Goal: Find specific page/section: Find specific page/section

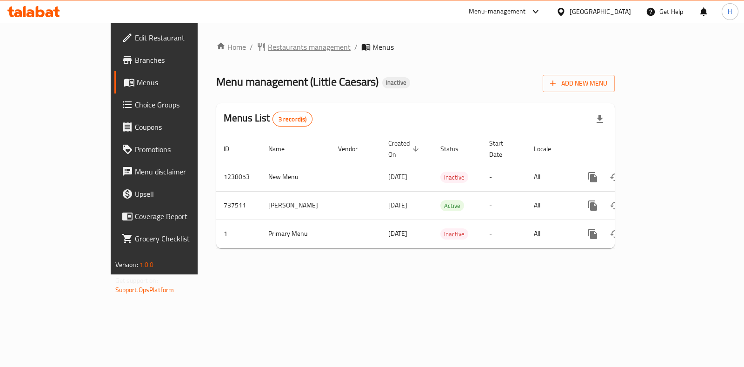
click at [268, 42] on span "Restaurants management" at bounding box center [309, 46] width 83 height 11
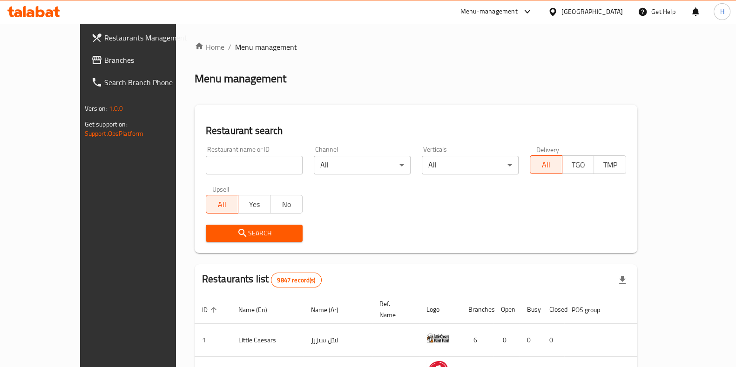
drag, startPoint x: 165, startPoint y: 167, endPoint x: 172, endPoint y: 166, distance: 7.1
click at [165, 167] on div at bounding box center [368, 183] width 736 height 367
click at [206, 165] on input "search" at bounding box center [254, 165] width 97 height 19
click button "Search" at bounding box center [254, 233] width 97 height 17
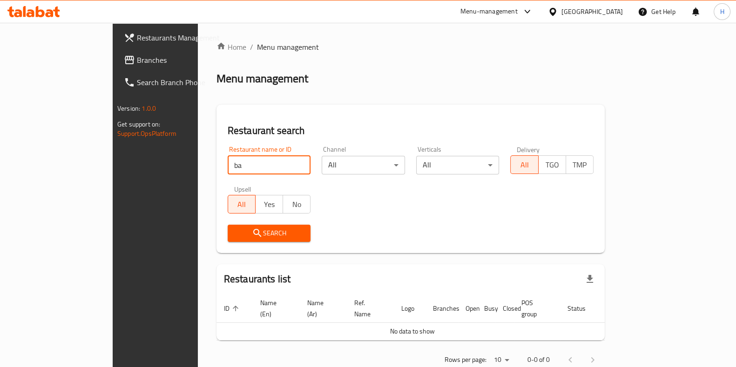
type input "b"
click button "Search" at bounding box center [269, 233] width 83 height 17
drag, startPoint x: 201, startPoint y: 158, endPoint x: 116, endPoint y: 172, distance: 85.8
click at [116, 172] on div "Restaurants Management Branches Search Branch Phone Version: 1.0.0 Get support …" at bounding box center [368, 207] width 510 height 368
type input "bakl"
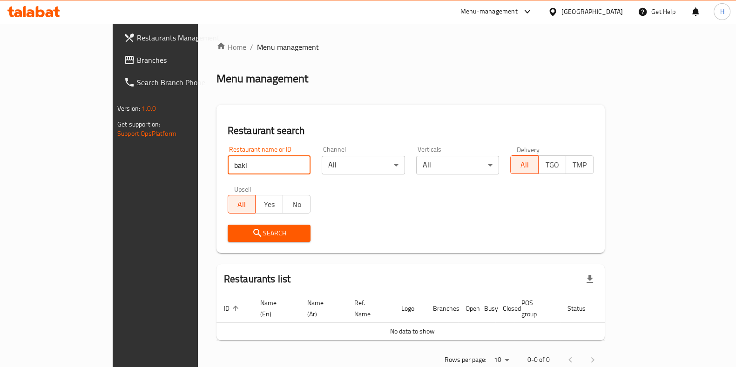
click button "Search" at bounding box center [269, 233] width 83 height 17
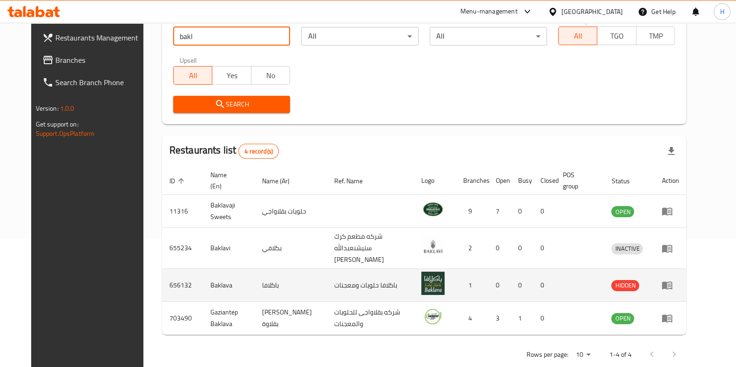
scroll to position [135, 0]
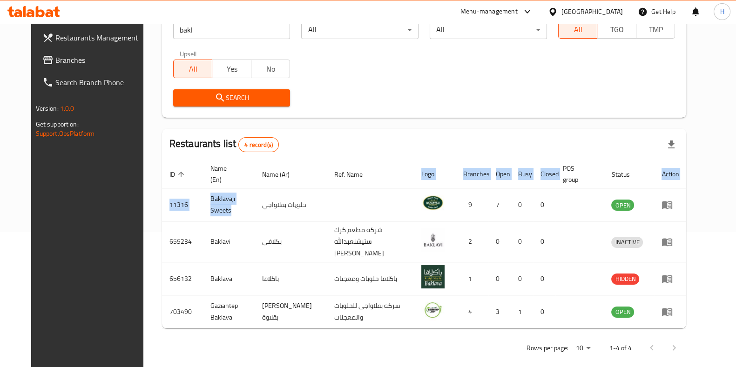
drag, startPoint x: 213, startPoint y: 209, endPoint x: 190, endPoint y: 181, distance: 36.0
click at [190, 181] on table "ID sorted ascending Name (En) Name (Ar) Ref. Name Logo Branches Open Busy Close…" at bounding box center [424, 244] width 524 height 168
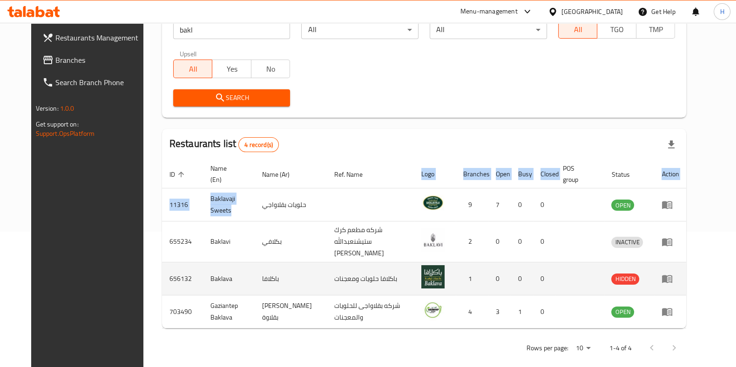
click at [207, 274] on td "Baklava" at bounding box center [229, 278] width 52 height 33
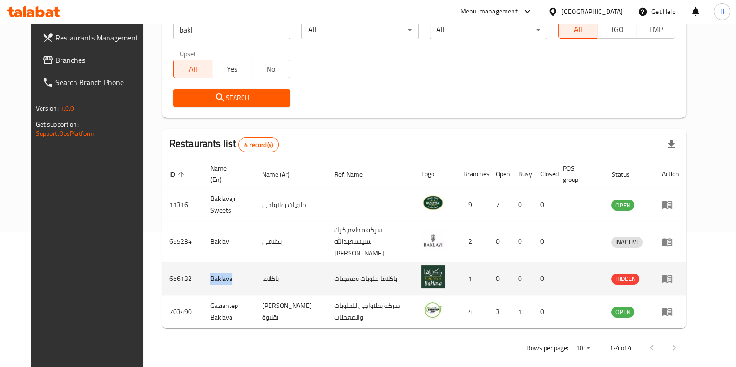
click at [207, 274] on td "Baklava" at bounding box center [229, 278] width 52 height 33
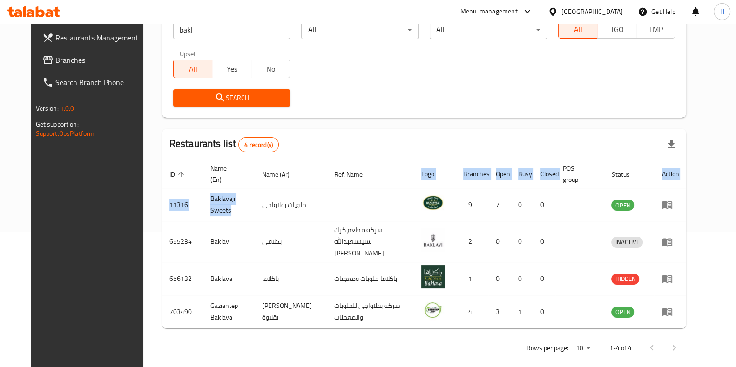
drag, startPoint x: 210, startPoint y: 214, endPoint x: 182, endPoint y: 177, distance: 46.2
click at [182, 177] on table "ID sorted ascending Name (En) Name (Ar) Ref. Name Logo Branches Open Busy Close…" at bounding box center [424, 244] width 524 height 168
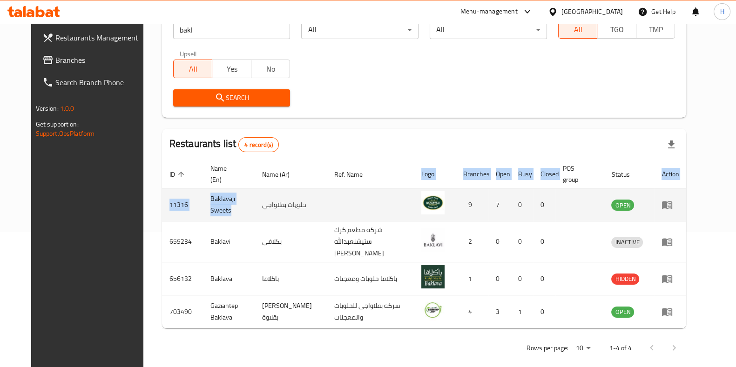
click at [203, 197] on td "Baklavaji Sweets" at bounding box center [229, 204] width 52 height 33
click at [203, 199] on td "Baklavaji Sweets" at bounding box center [229, 204] width 52 height 33
click at [203, 206] on td "Baklavaji Sweets" at bounding box center [229, 204] width 52 height 33
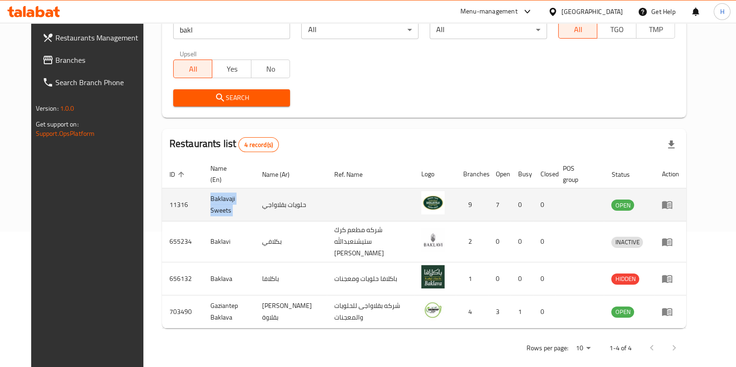
copy td "Baklavaji Sweets"
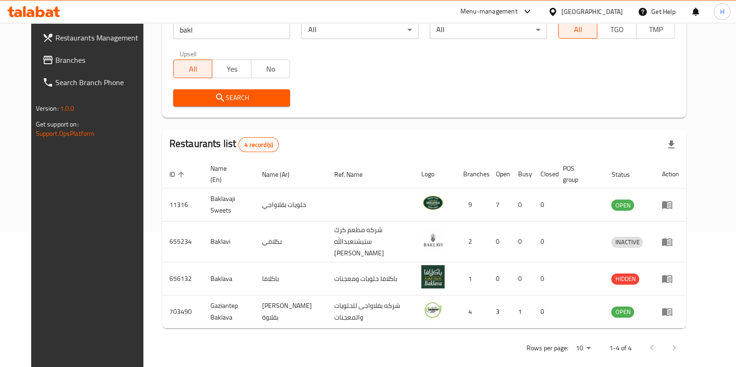
click at [513, 12] on div "Menu-management" at bounding box center [488, 11] width 57 height 11
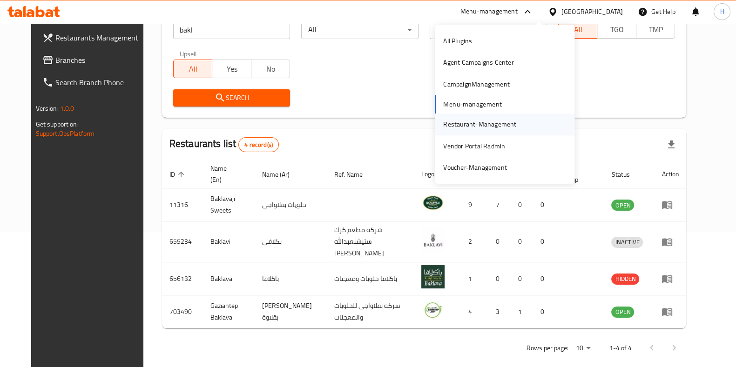
click at [463, 123] on div "Restaurant-Management" at bounding box center [479, 124] width 73 height 10
